Goal: Find specific page/section: Find specific page/section

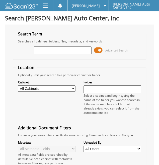
paste input "16699948"
type input "16699948"
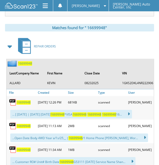
scroll to position [237, 0]
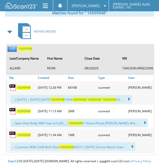
click at [25, 133] on span "1 6 6 9 9 9 4 8" at bounding box center [24, 135] width 14 height 4
